Goal: Use online tool/utility

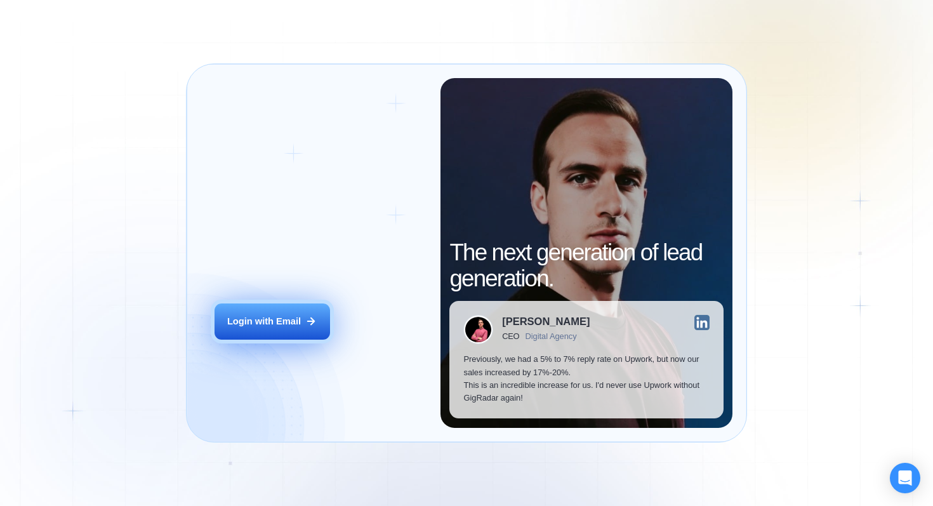
click at [247, 332] on button "Login with Email" at bounding box center [273, 321] width 116 height 36
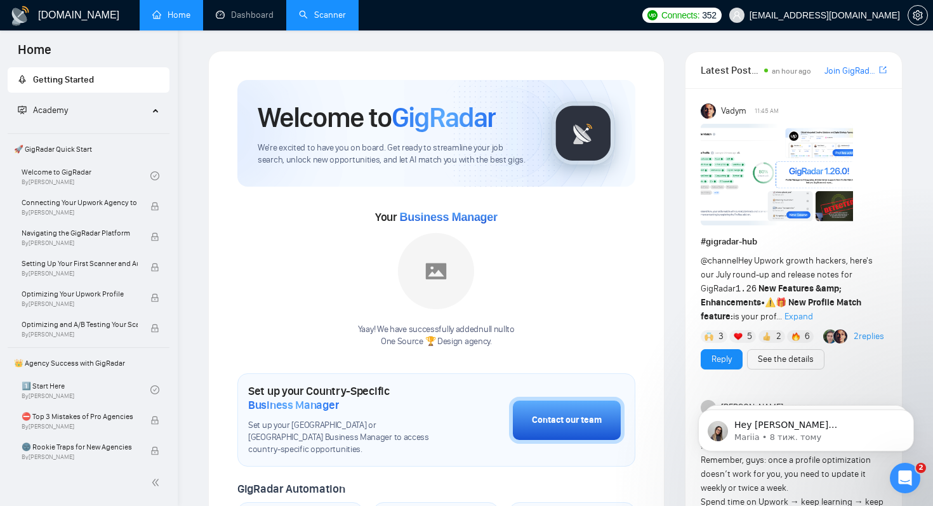
click at [329, 20] on link "Scanner" at bounding box center [322, 15] width 47 height 11
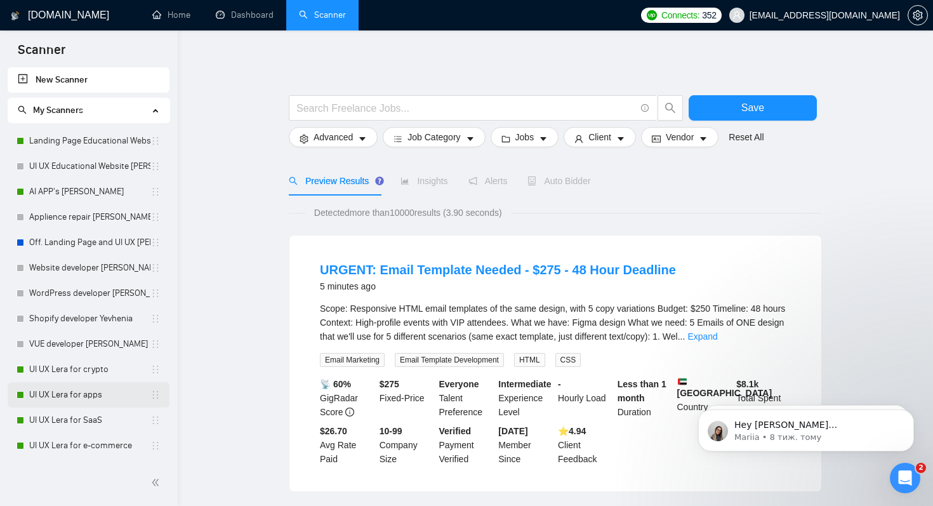
click at [67, 390] on link "UI UX Lera for apps" at bounding box center [89, 394] width 121 height 25
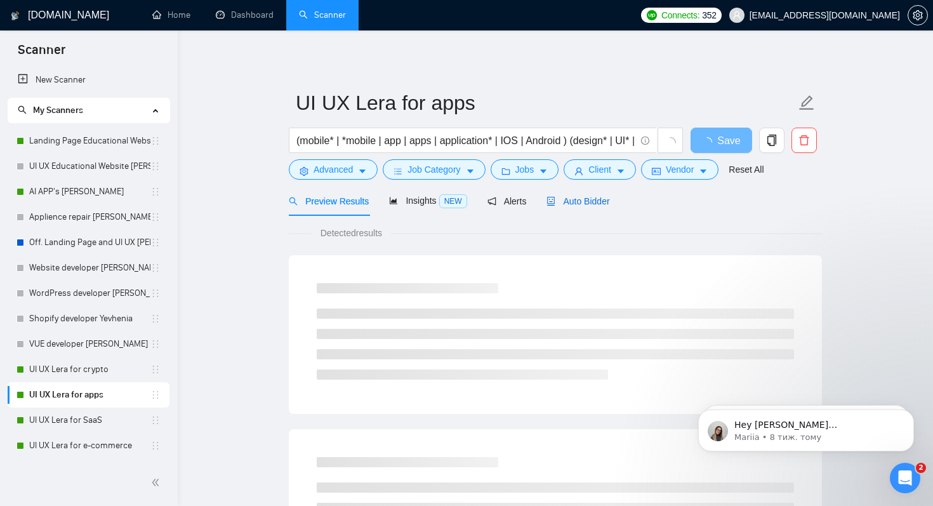
click at [600, 201] on span "Auto Bidder" at bounding box center [578, 201] width 63 height 10
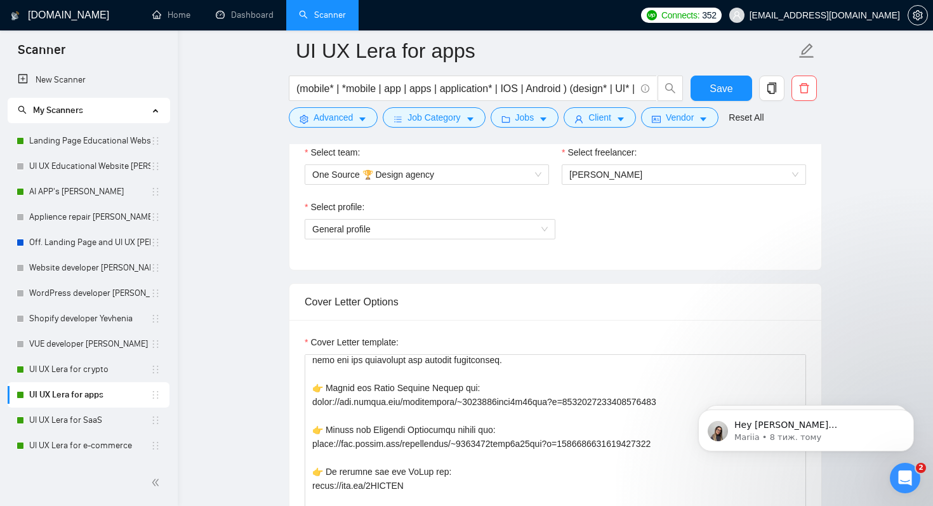
scroll to position [63, 0]
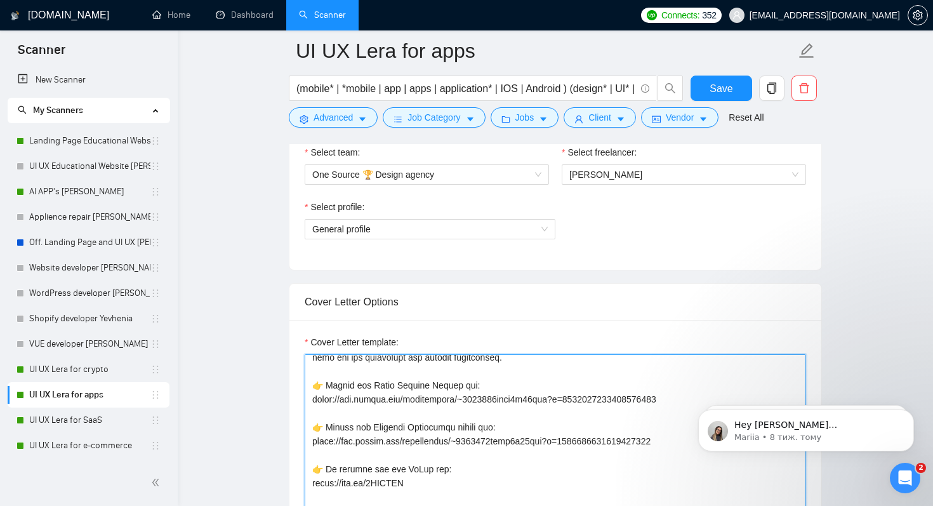
drag, startPoint x: 313, startPoint y: 383, endPoint x: 408, endPoint y: 474, distance: 130.6
click at [409, 474] on textarea "Cover Letter template:" at bounding box center [555, 497] width 501 height 286
click at [402, 484] on textarea "Cover Letter template:" at bounding box center [555, 497] width 501 height 286
drag, startPoint x: 406, startPoint y: 481, endPoint x: 312, endPoint y: 387, distance: 132.4
click at [312, 387] on textarea "Cover Letter template:" at bounding box center [555, 497] width 501 height 286
